Goal: Task Accomplishment & Management: Use online tool/utility

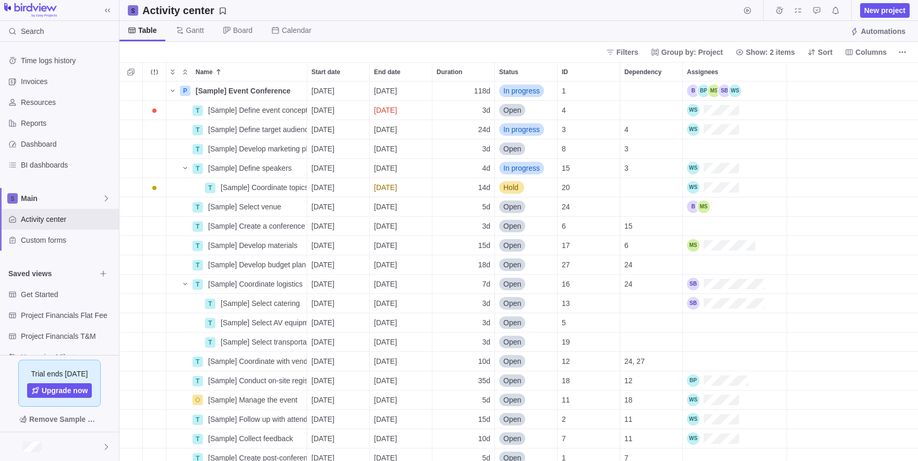
scroll to position [379, 798]
click at [731, 111] on div "Assignees" at bounding box center [713, 110] width 52 height 13
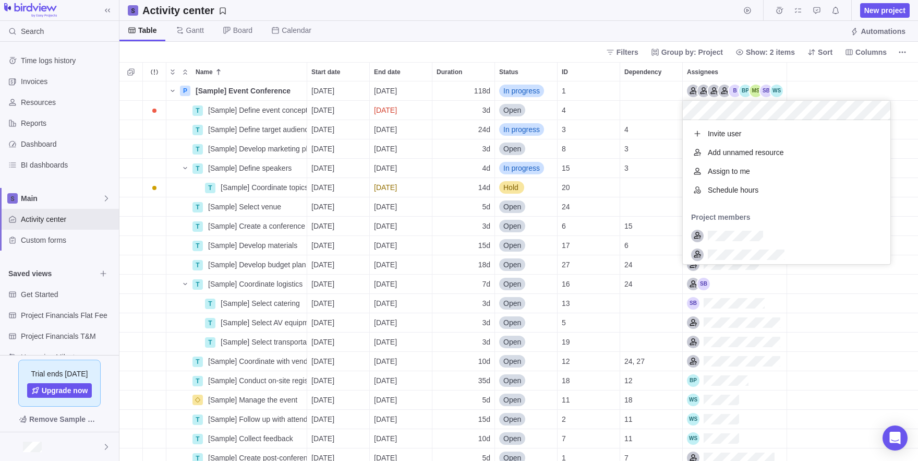
scroll to position [144, 208]
click at [904, 52] on body "Search Time logs history Invoices Resources Reports Dashboard BI dashboards Mai…" at bounding box center [459, 230] width 918 height 461
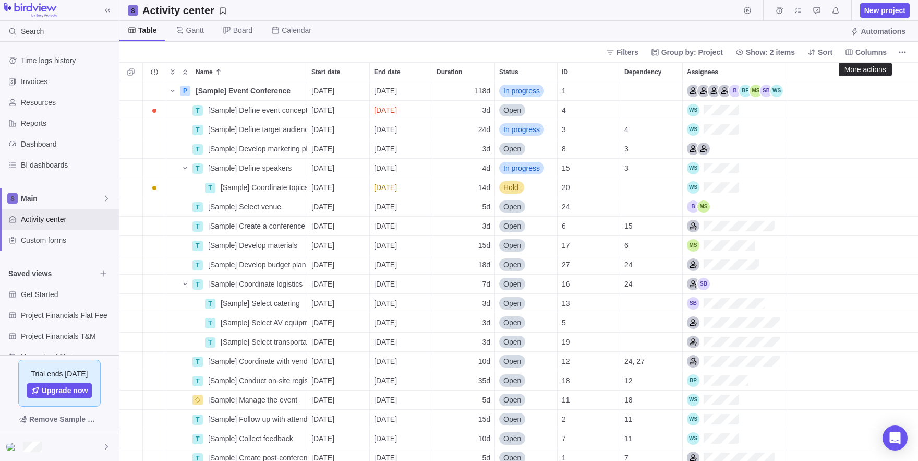
click at [904, 52] on icon "More actions" at bounding box center [902, 52] width 8 height 8
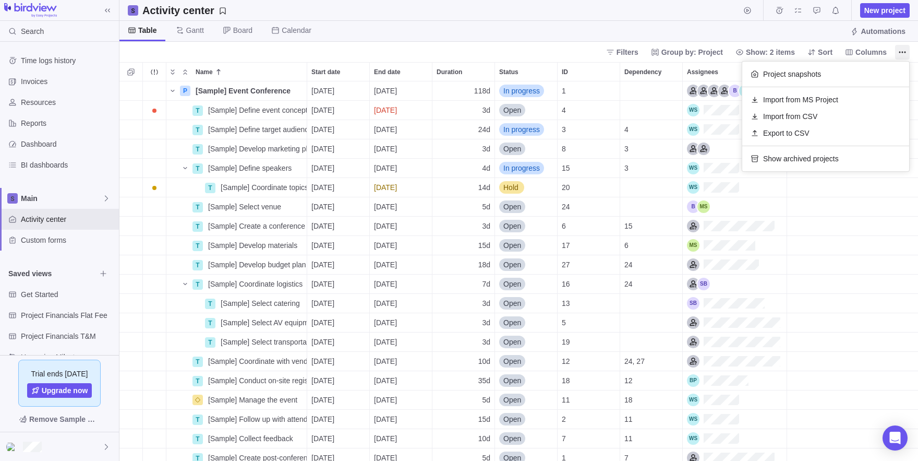
click at [686, 105] on body "Search Time logs history Invoices Resources Reports Dashboard BI dashboards Mai…" at bounding box center [459, 230] width 918 height 461
click at [708, 111] on div "Assignees" at bounding box center [713, 110] width 52 height 13
click at [715, 167] on div "P [Sample] Event Conference Details [DATE] [DATE] 118d In progress 1 T [Sample]…" at bounding box center [518, 270] width 798 height 379
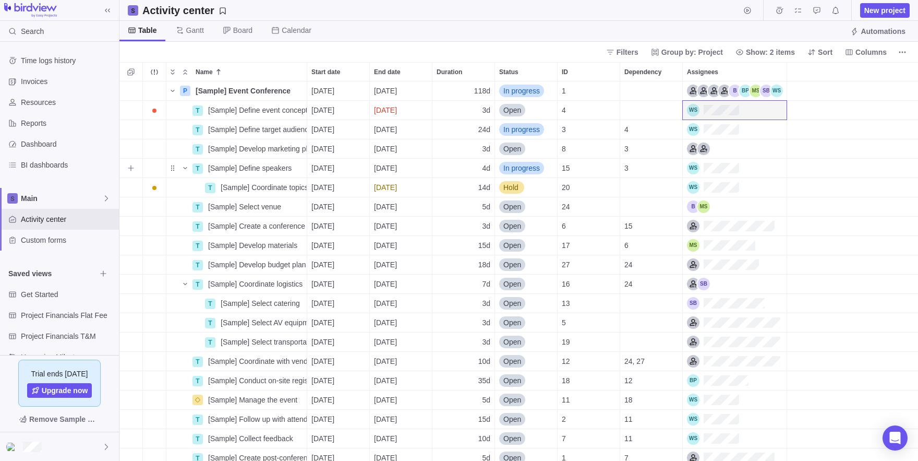
click at [715, 167] on div "Assignees" at bounding box center [713, 168] width 52 height 13
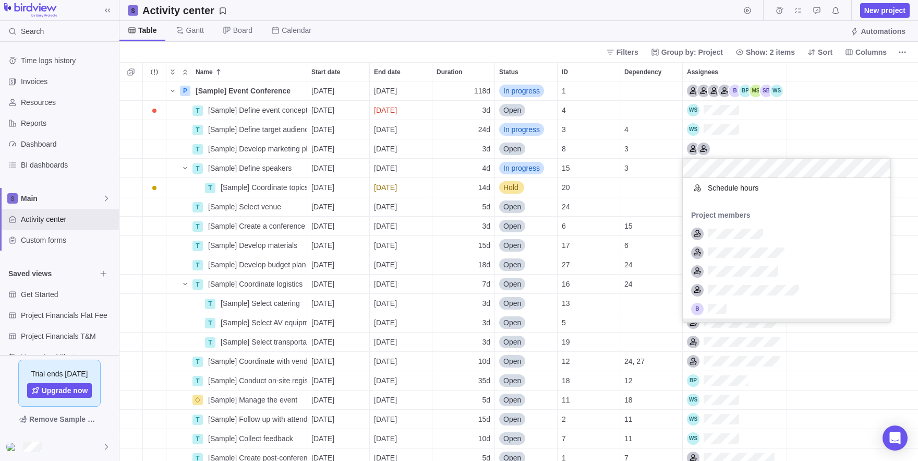
scroll to position [58, 0]
click at [648, 30] on body "Search Time logs history Invoices Resources Reports Dashboard BI dashboards Mai…" at bounding box center [459, 230] width 918 height 461
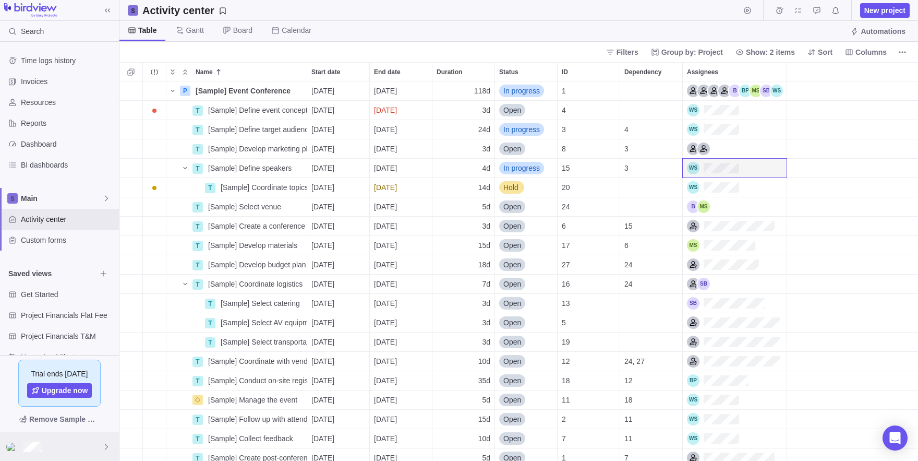
click at [69, 451] on div at bounding box center [59, 446] width 119 height 29
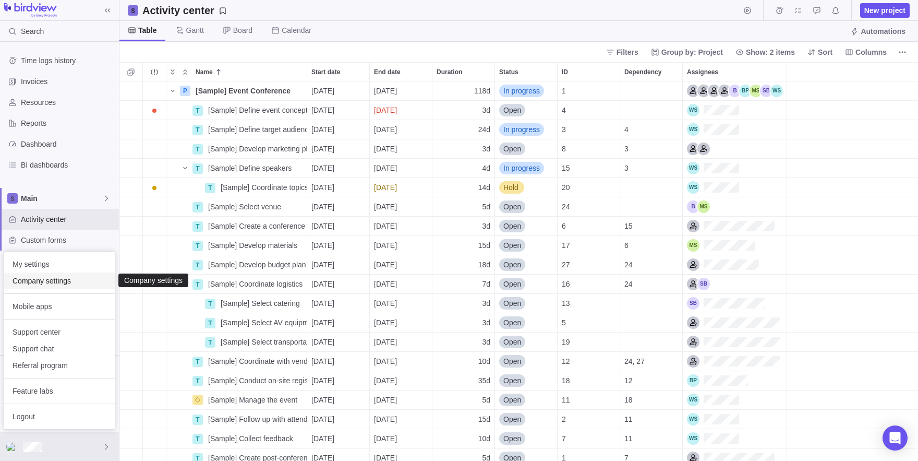
click at [53, 279] on span "Company settings" at bounding box center [60, 280] width 94 height 10
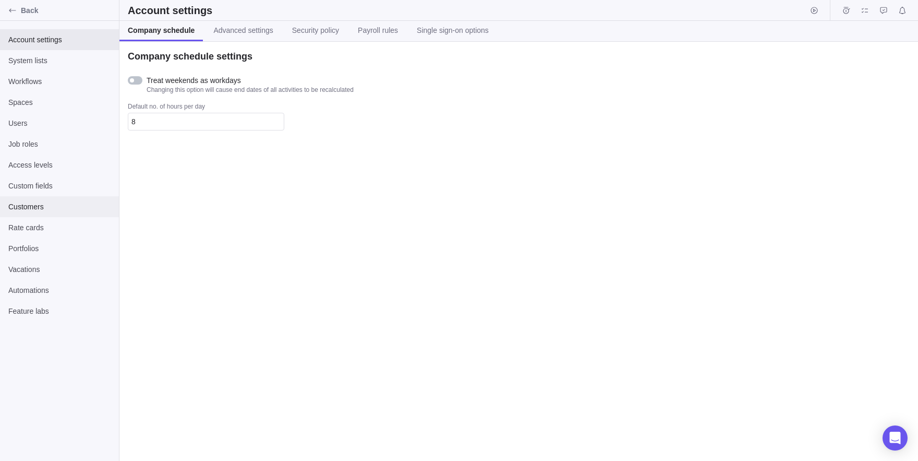
click at [60, 207] on span "Customers" at bounding box center [59, 206] width 102 height 10
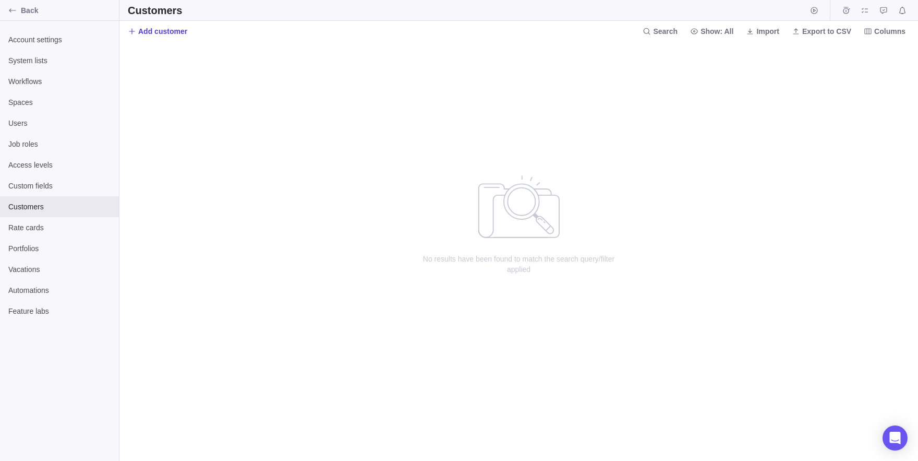
click at [149, 32] on span "Add customer" at bounding box center [162, 31] width 49 height 10
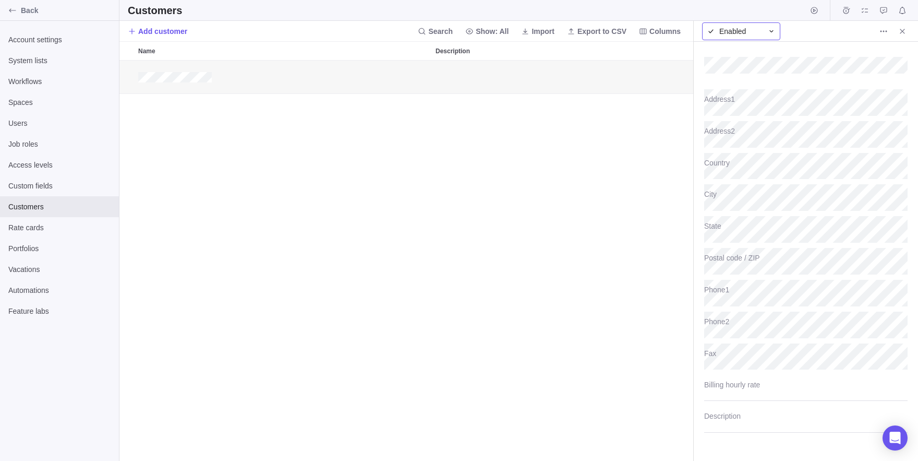
scroll to position [400, 574]
type textarea "x"
click at [899, 30] on icon "Close" at bounding box center [902, 31] width 8 height 8
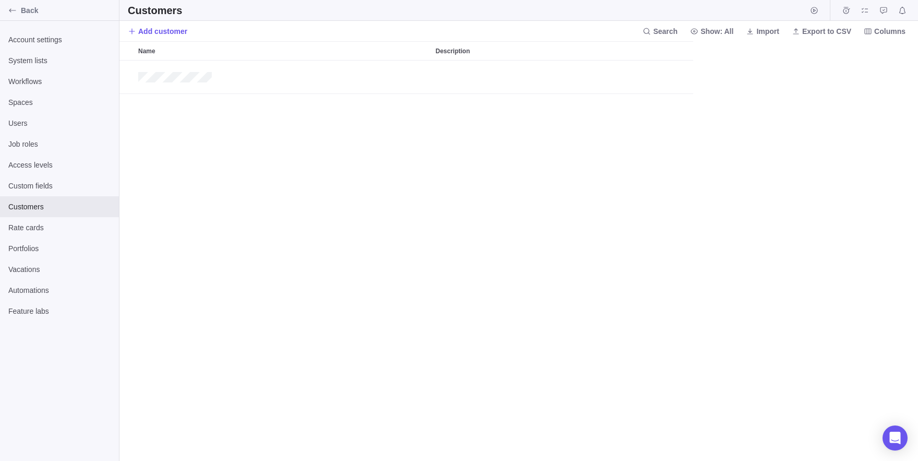
scroll to position [400, 798]
click at [756, 32] on span "Import" at bounding box center [767, 31] width 23 height 10
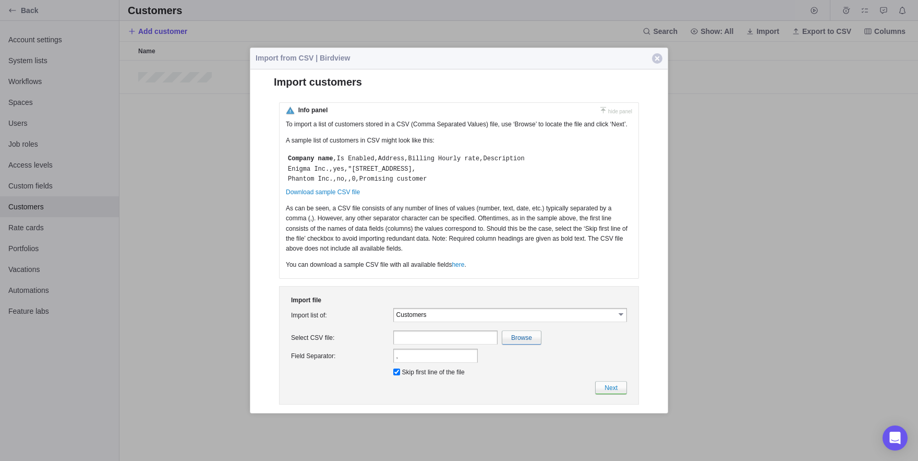
scroll to position [0, 0]
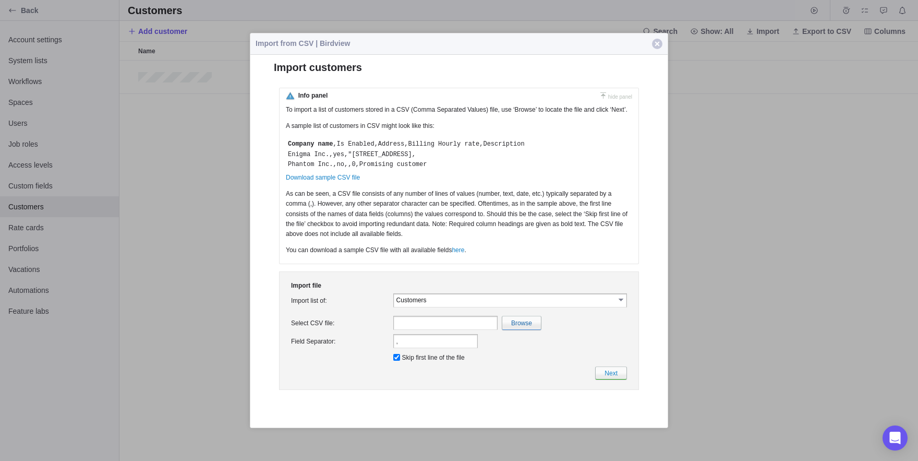
click at [439, 304] on input "Customers" at bounding box center [505, 299] width 219 height 9
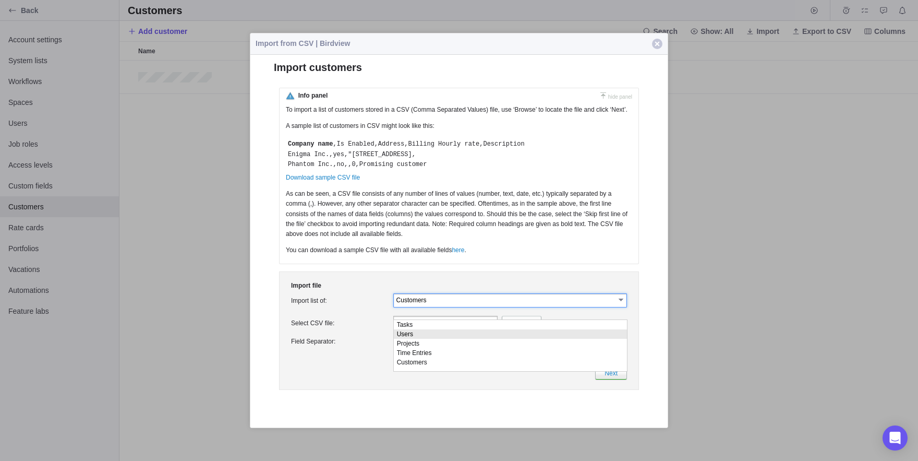
click at [426, 336] on li "Users" at bounding box center [510, 333] width 233 height 9
type input "Users"
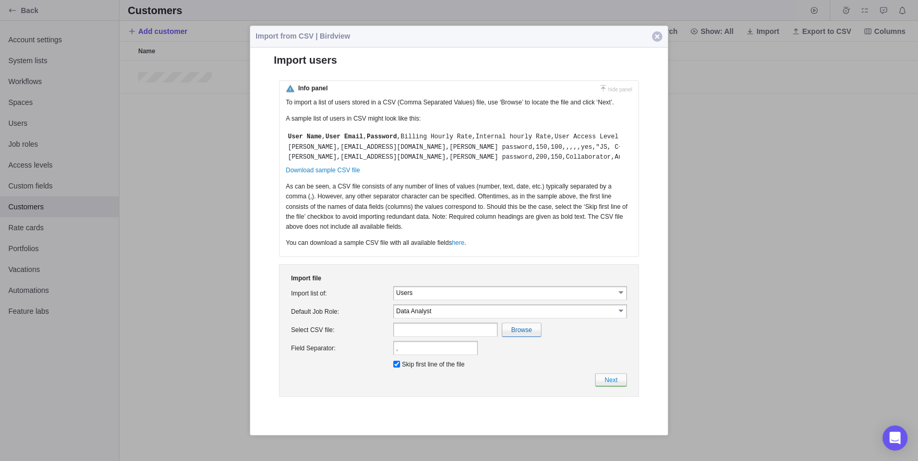
click at [658, 38] on span "button" at bounding box center [657, 36] width 10 height 10
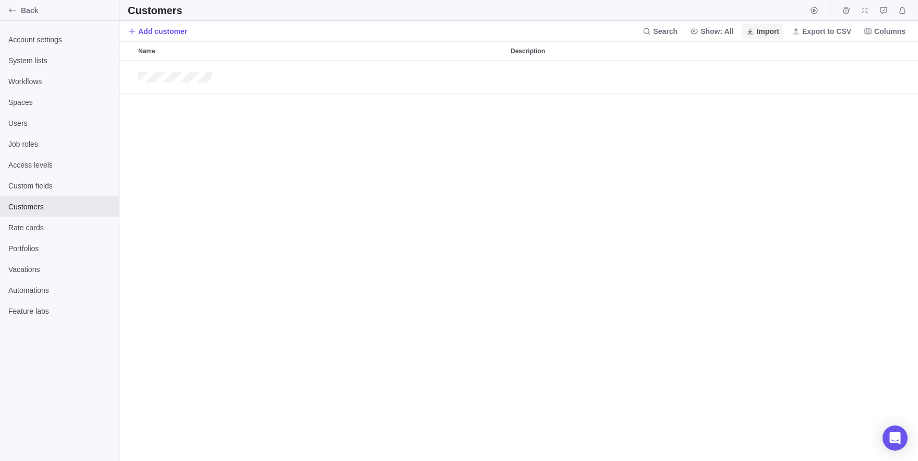
click at [756, 32] on span "Import" at bounding box center [767, 31] width 23 height 10
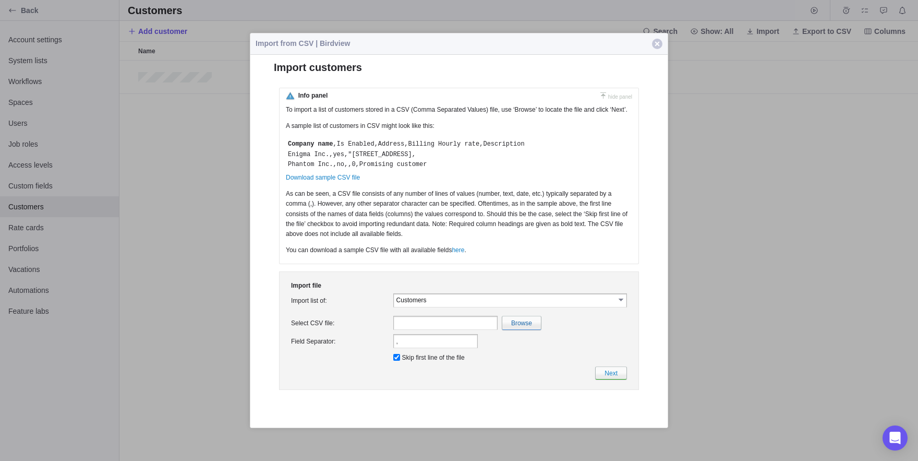
click at [440, 304] on input "Customers" at bounding box center [505, 299] width 219 height 9
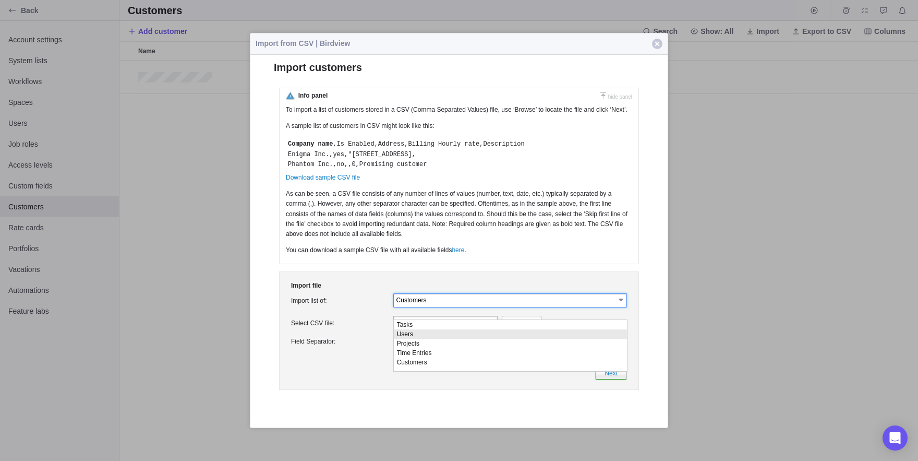
click at [412, 338] on li "Users" at bounding box center [510, 333] width 233 height 9
type input "Users"
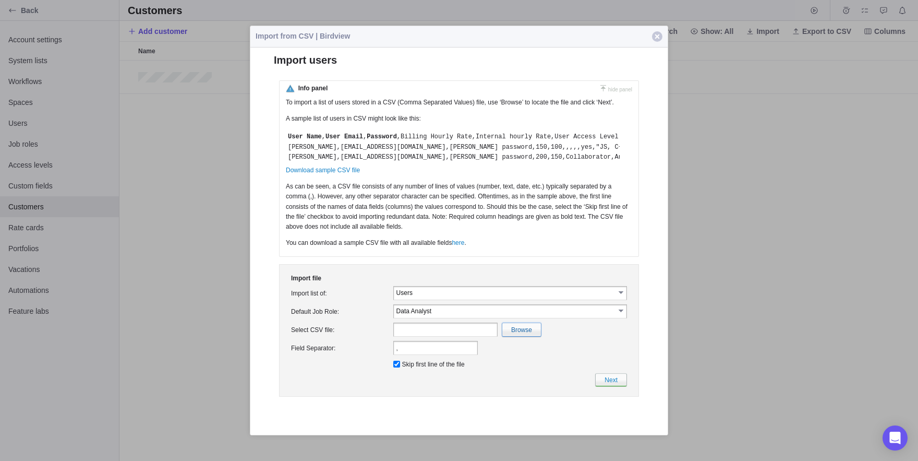
click at [516, 336] on input "file" at bounding box center [293, 329] width 493 height 13
type input "C:\fakepath\UsersImport(1).csv"
type input "UsersImport(1).csv"
click at [604, 386] on link "Next" at bounding box center [611, 379] width 32 height 13
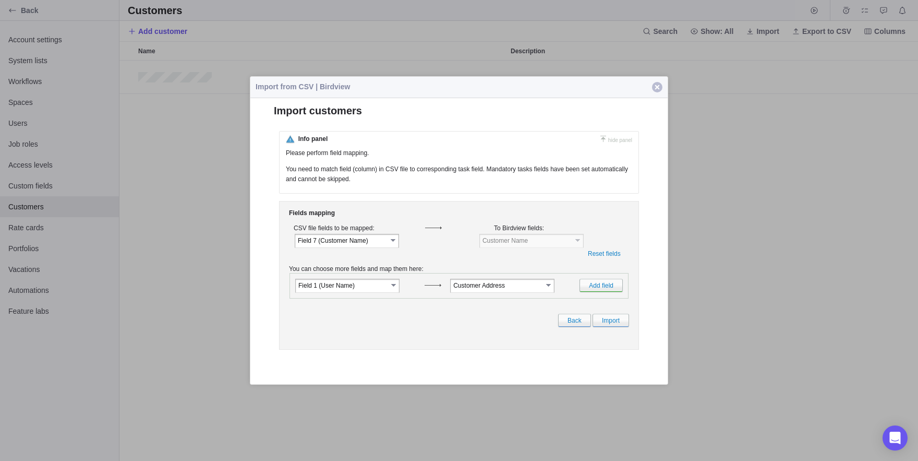
click at [656, 90] on span "button" at bounding box center [657, 87] width 10 height 10
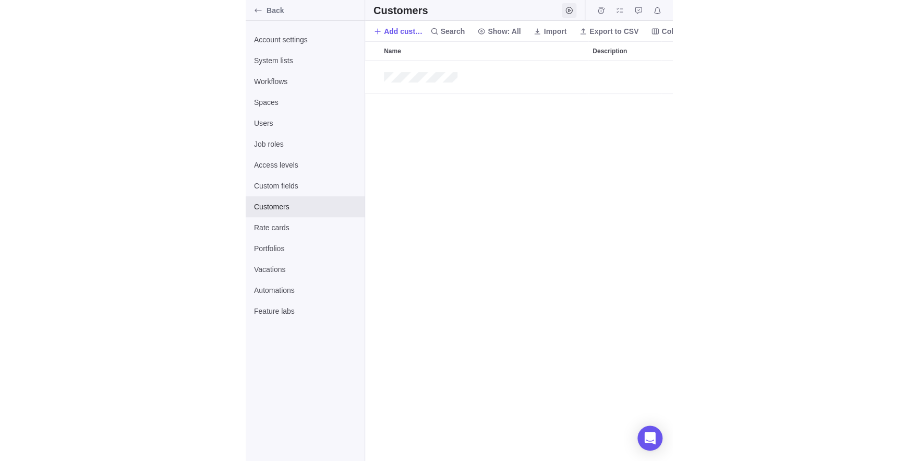
scroll to position [400, 798]
